Goal: Find specific page/section: Find specific page/section

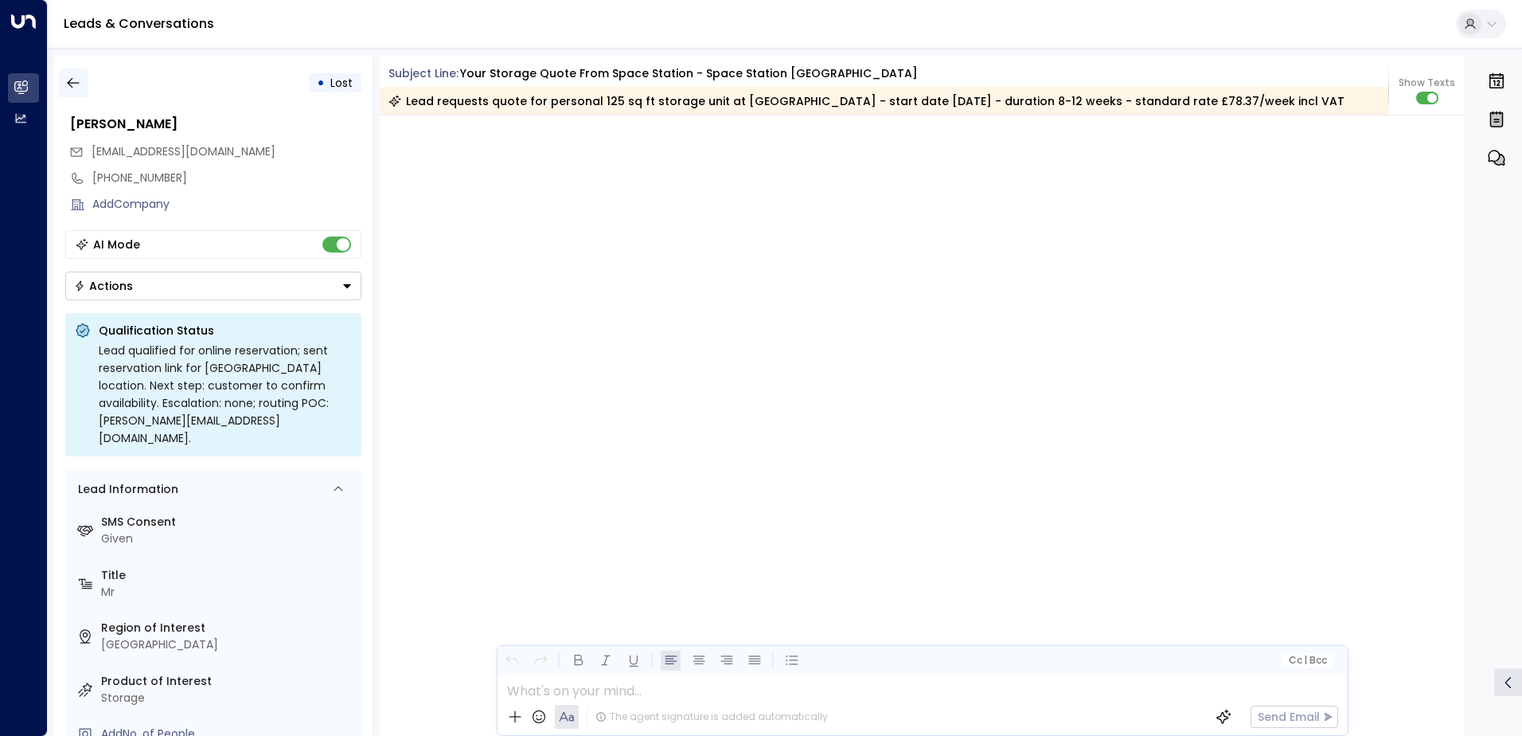
scroll to position [2043, 0]
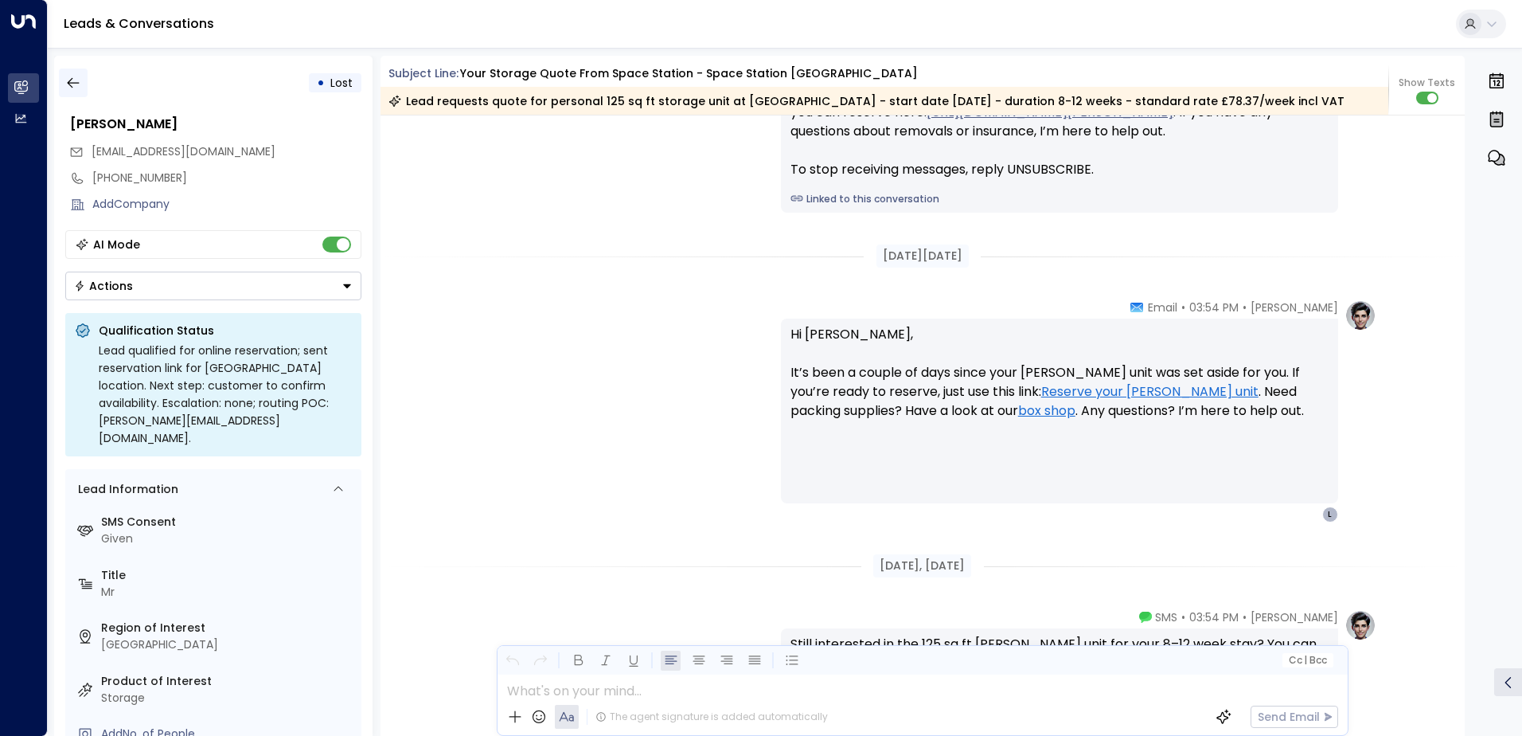
click at [68, 80] on icon "button" at bounding box center [73, 83] width 16 height 16
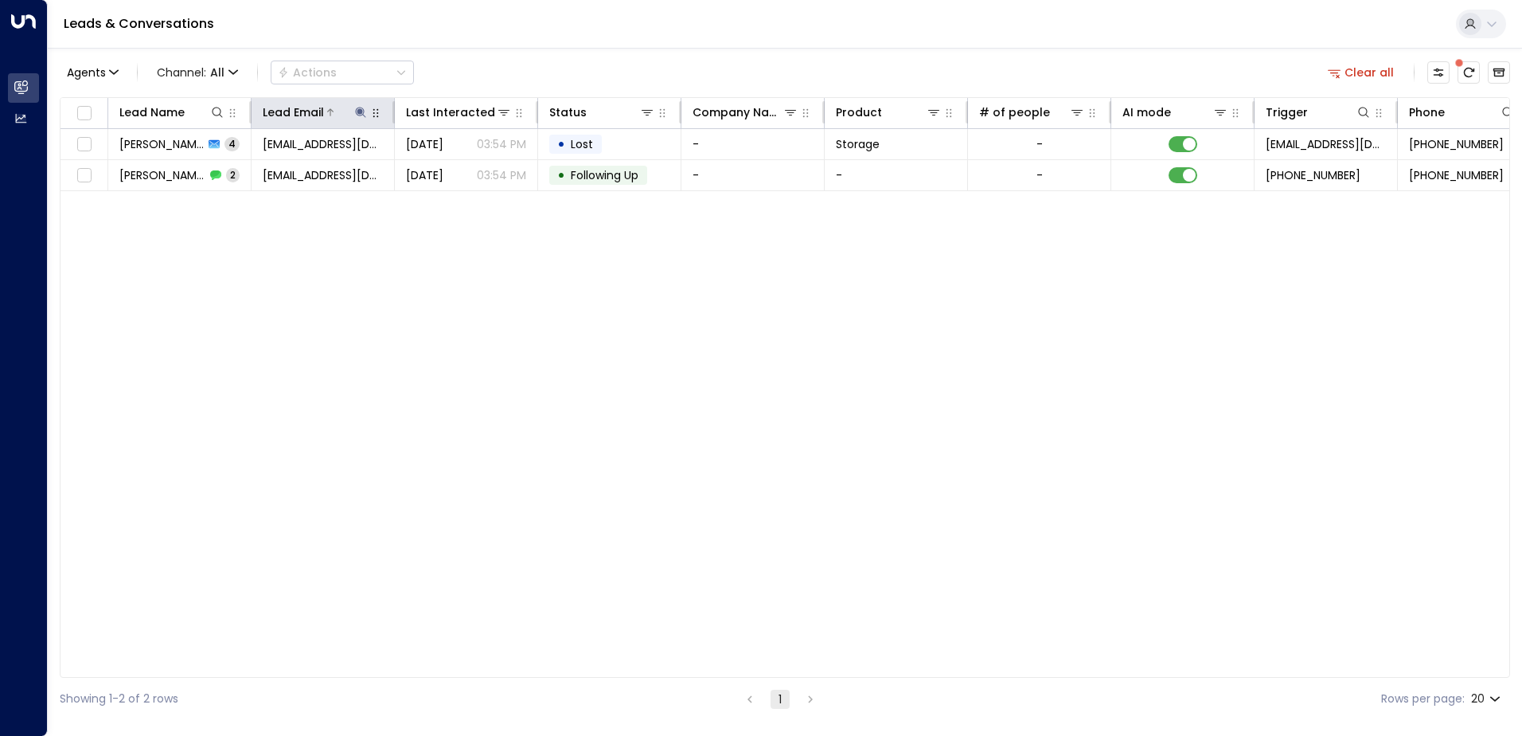
click at [360, 111] on icon at bounding box center [360, 112] width 10 height 10
click at [458, 170] on icon "button" at bounding box center [460, 170] width 10 height 10
click at [278, 173] on input "text" at bounding box center [361, 169] width 220 height 29
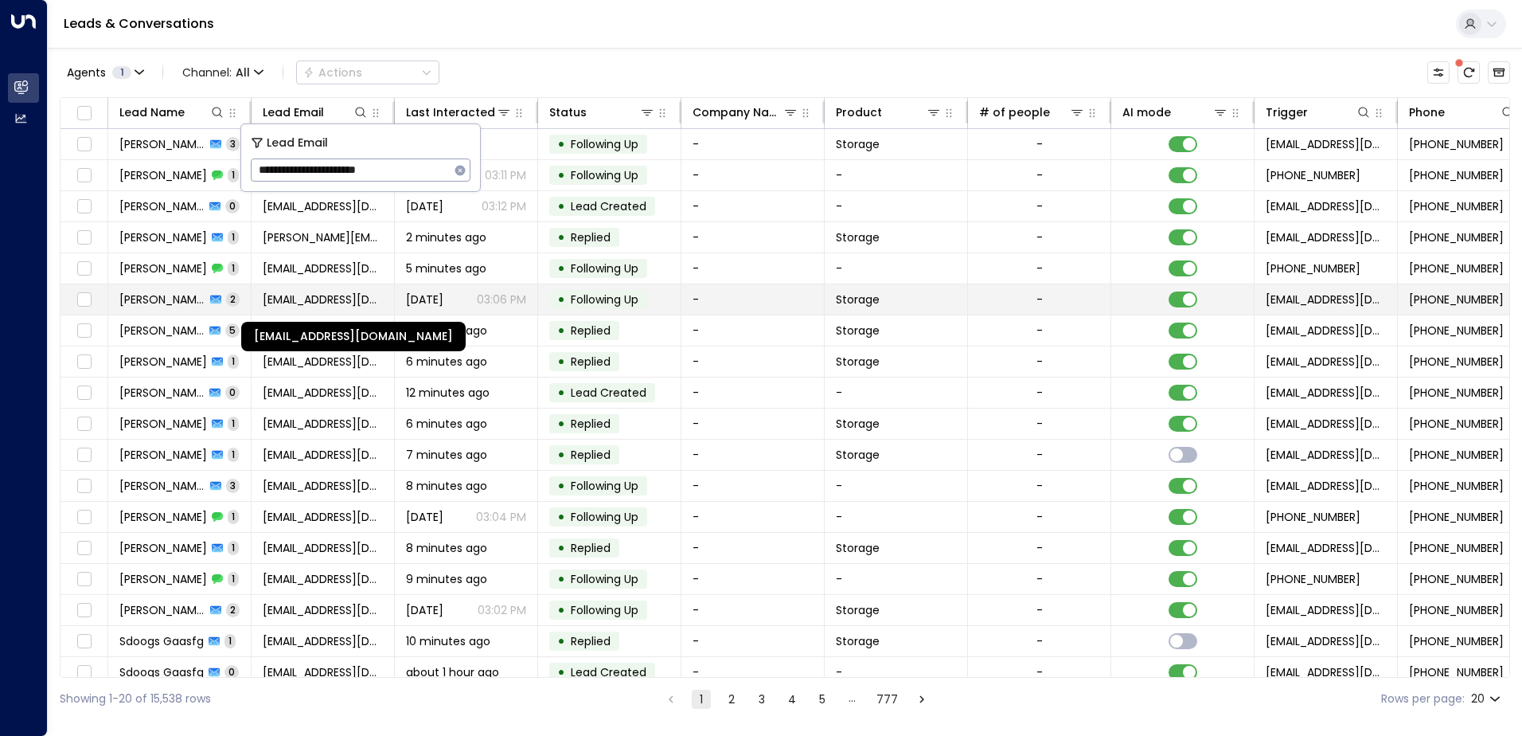
type input "**********"
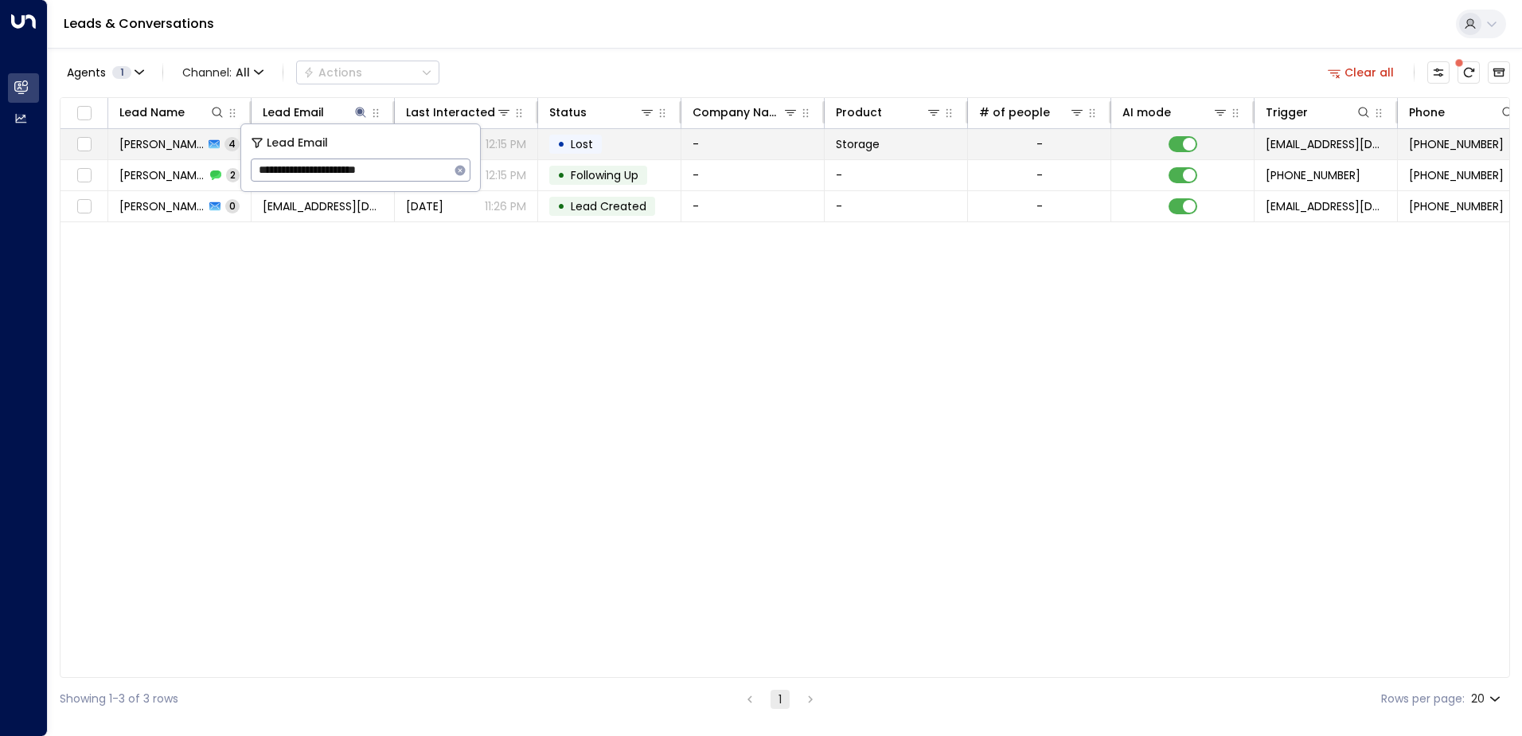
click at [729, 141] on td "-" at bounding box center [753, 144] width 143 height 30
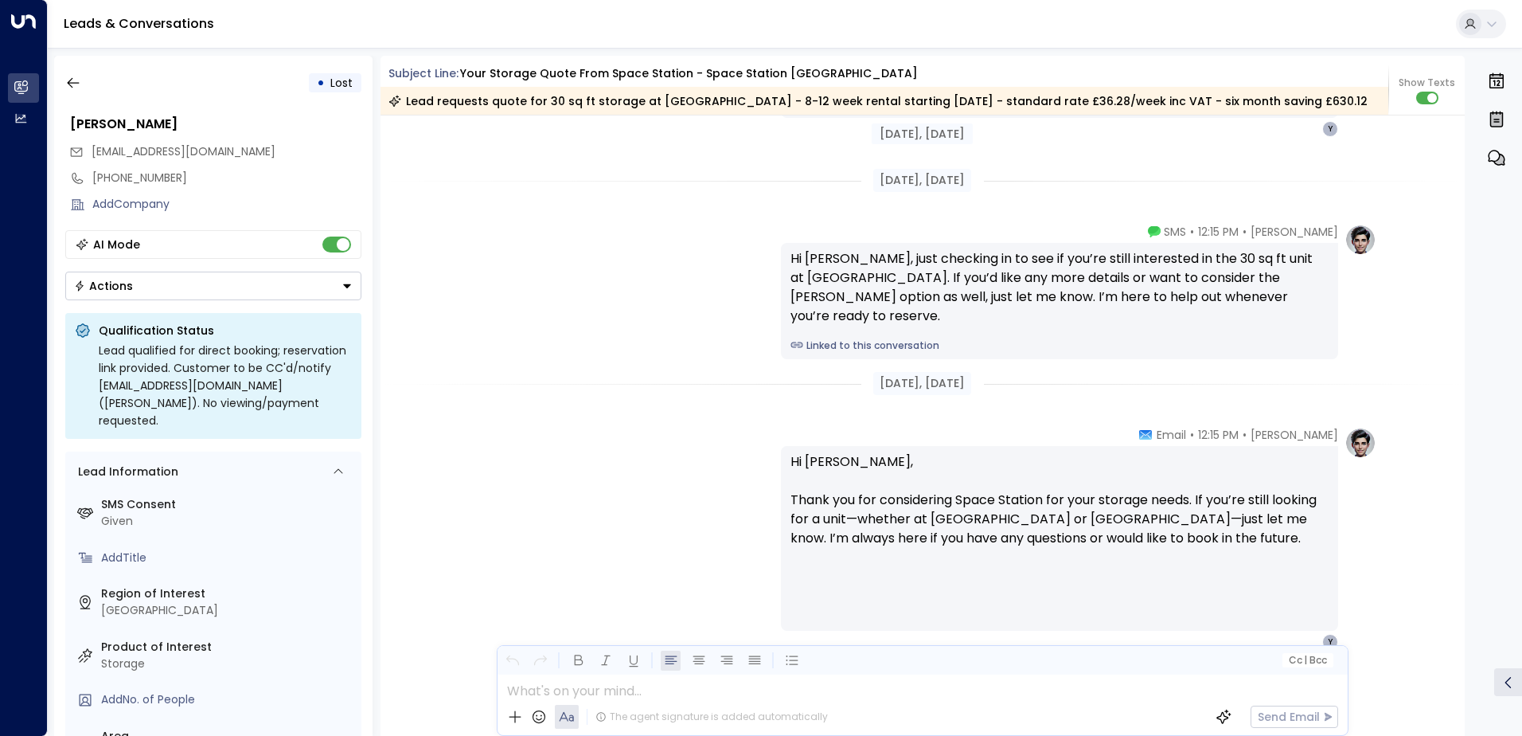
scroll to position [2212, 0]
